Goal: Task Accomplishment & Management: Manage account settings

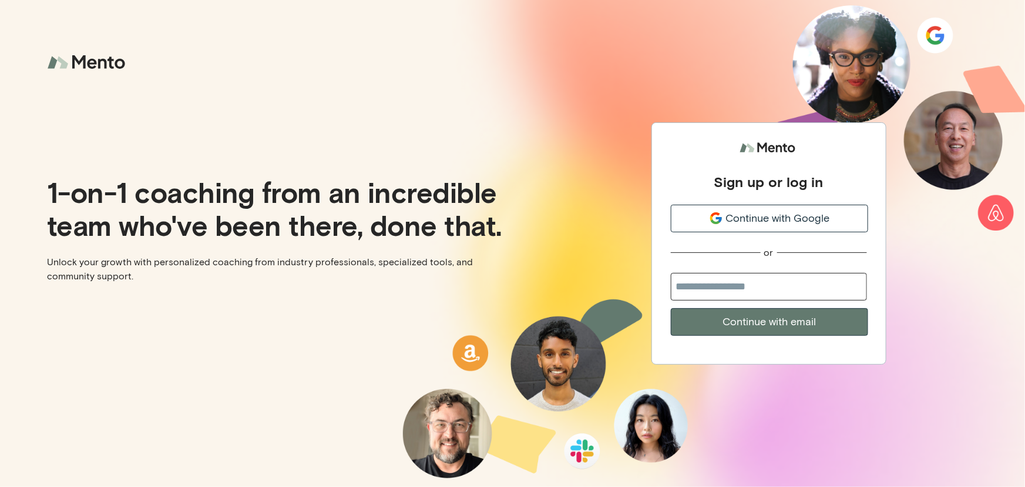
click at [829, 217] on span "Continue with Google" at bounding box center [778, 218] width 104 height 16
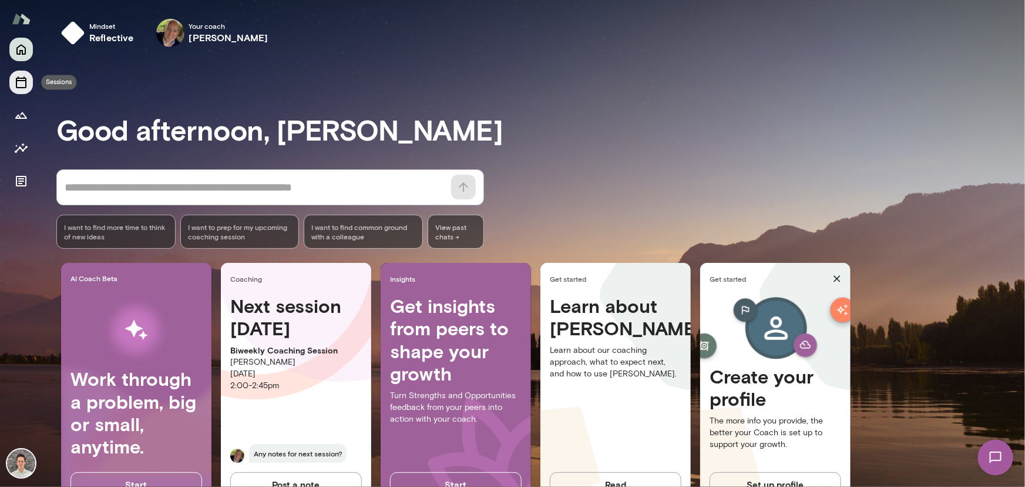
click at [22, 80] on icon "Sessions" at bounding box center [21, 82] width 11 height 12
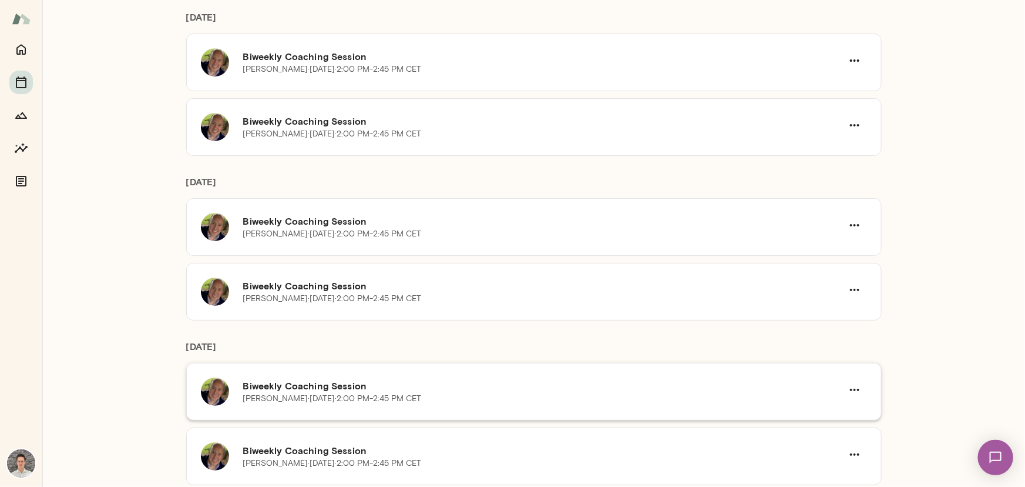
scroll to position [641, 0]
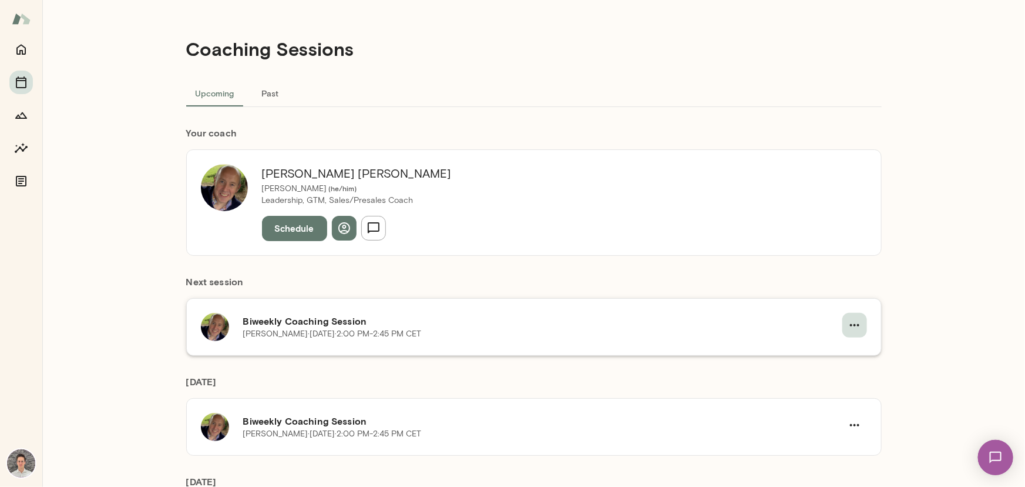
click at [849, 321] on icon "button" at bounding box center [855, 325] width 14 height 14
click at [834, 374] on span "Cancel" at bounding box center [829, 373] width 51 height 14
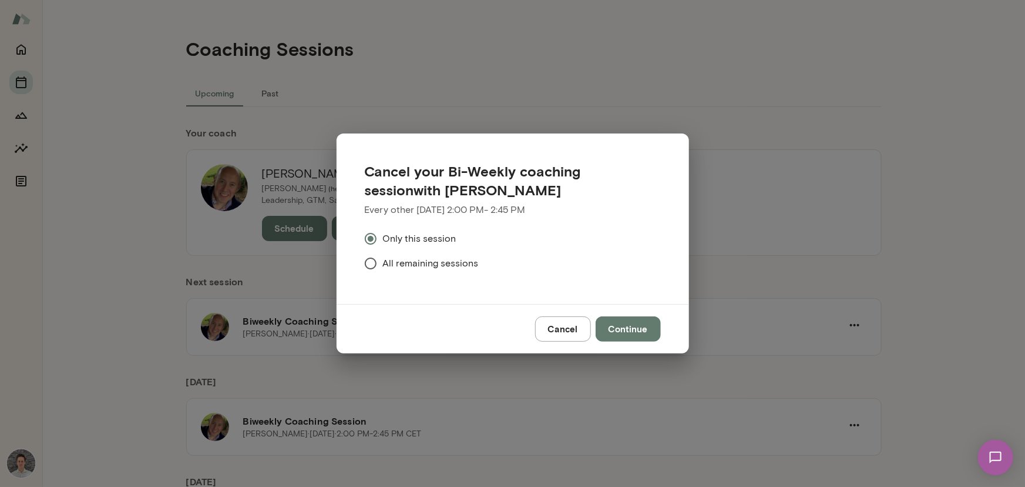
click at [444, 264] on span "All remaining sessions" at bounding box center [431, 263] width 96 height 14
click at [648, 326] on button "Continue" at bounding box center [628, 328] width 65 height 25
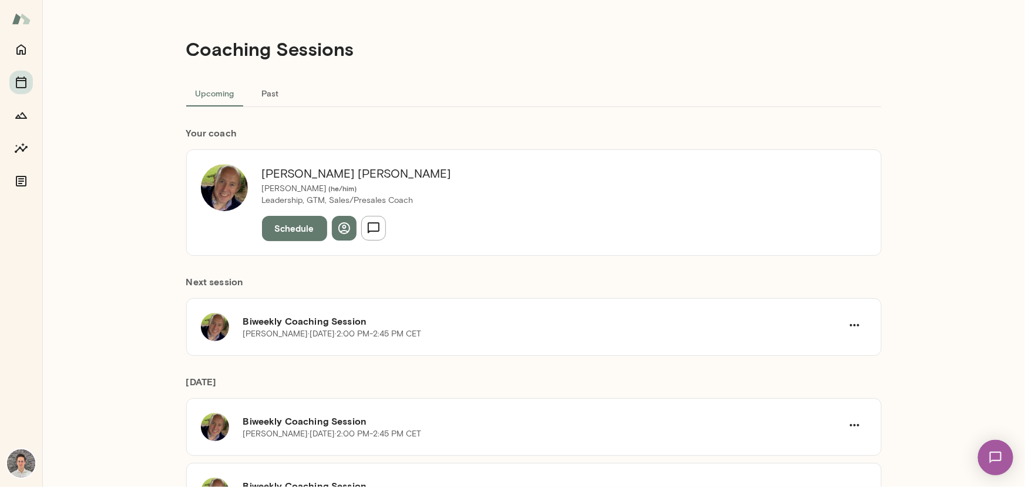
click at [263, 89] on button "Past" at bounding box center [270, 93] width 53 height 28
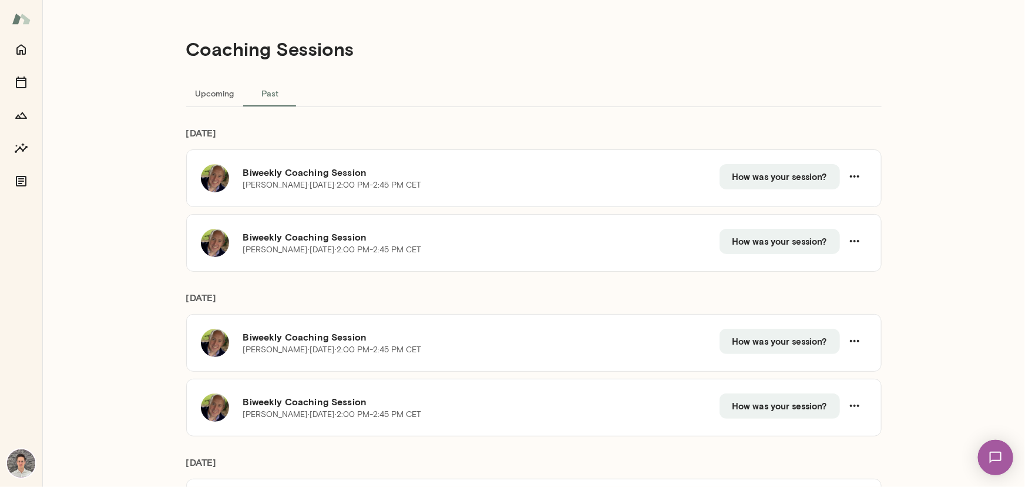
click at [231, 86] on button "Upcoming" at bounding box center [215, 93] width 58 height 28
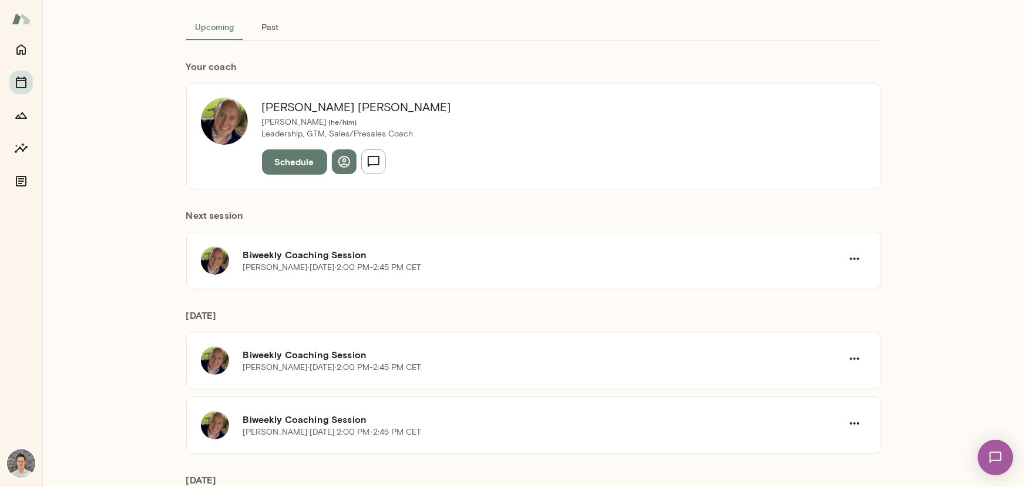
scroll to position [160, 0]
